Goal: Task Accomplishment & Management: Manage account settings

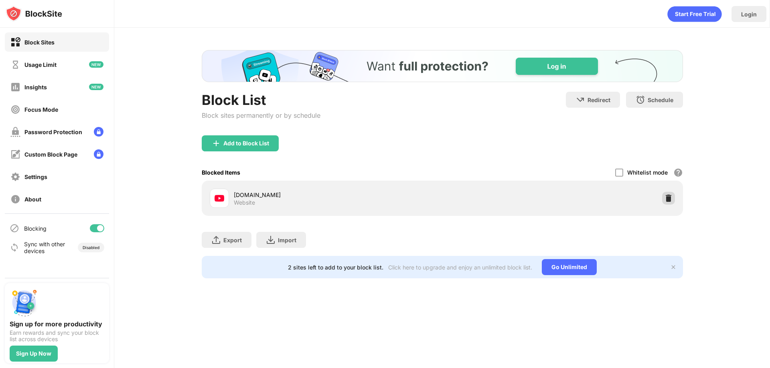
click at [670, 197] on img at bounding box center [668, 198] width 8 height 8
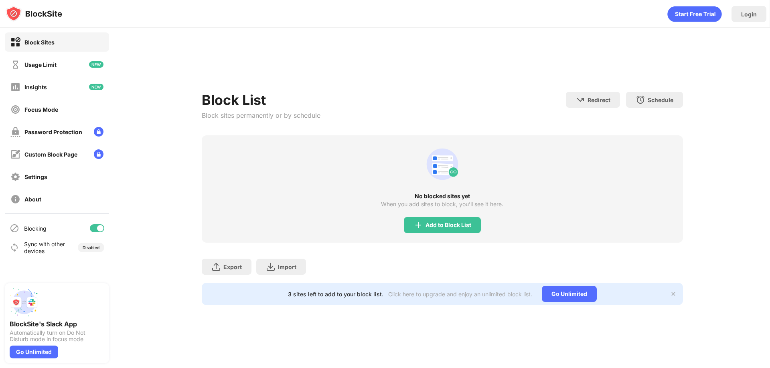
click at [425, 178] on icon "animation" at bounding box center [442, 164] width 38 height 38
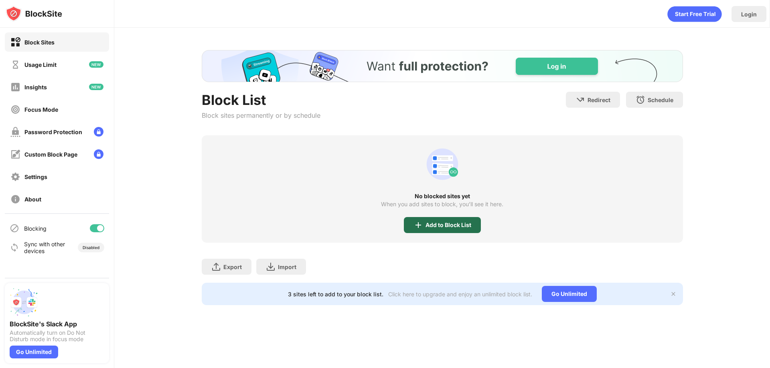
click at [424, 230] on div "Add to Block List" at bounding box center [442, 225] width 77 height 16
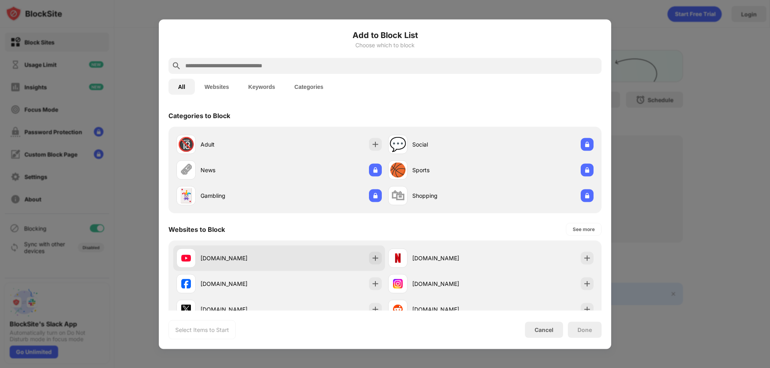
click at [231, 253] on div "youtube.com" at bounding box center [227, 258] width 103 height 19
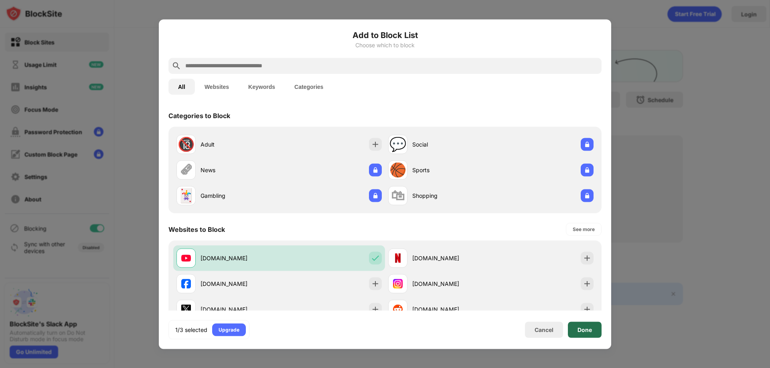
click at [584, 327] on div "Done" at bounding box center [584, 330] width 14 height 6
